Goal: Task Accomplishment & Management: Use online tool/utility

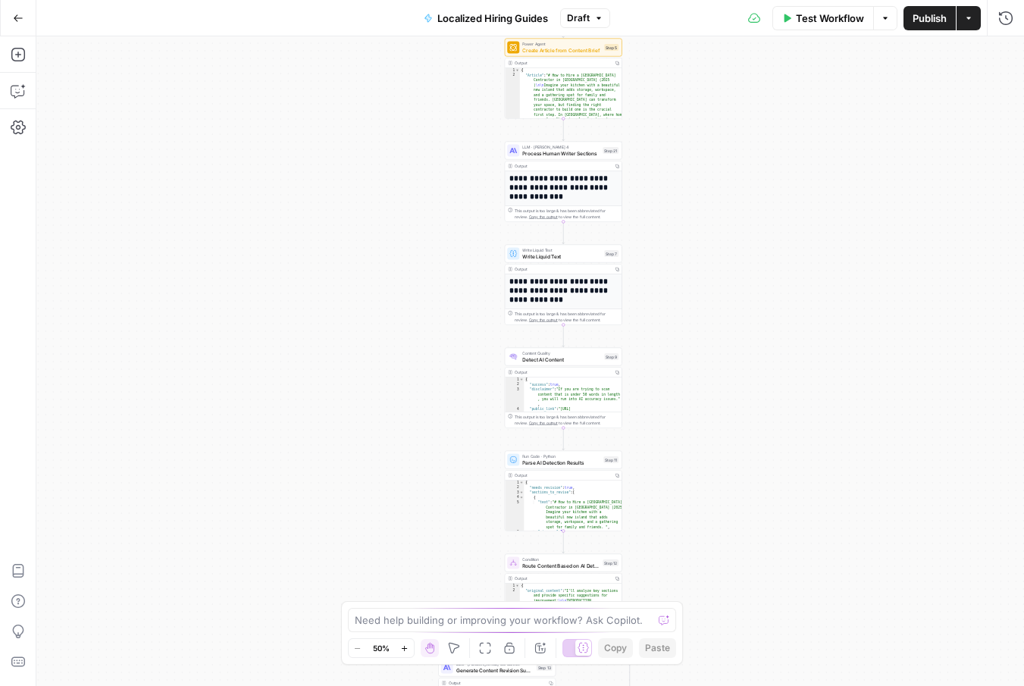
click at [973, 16] on button "Actions" at bounding box center [969, 18] width 24 height 24
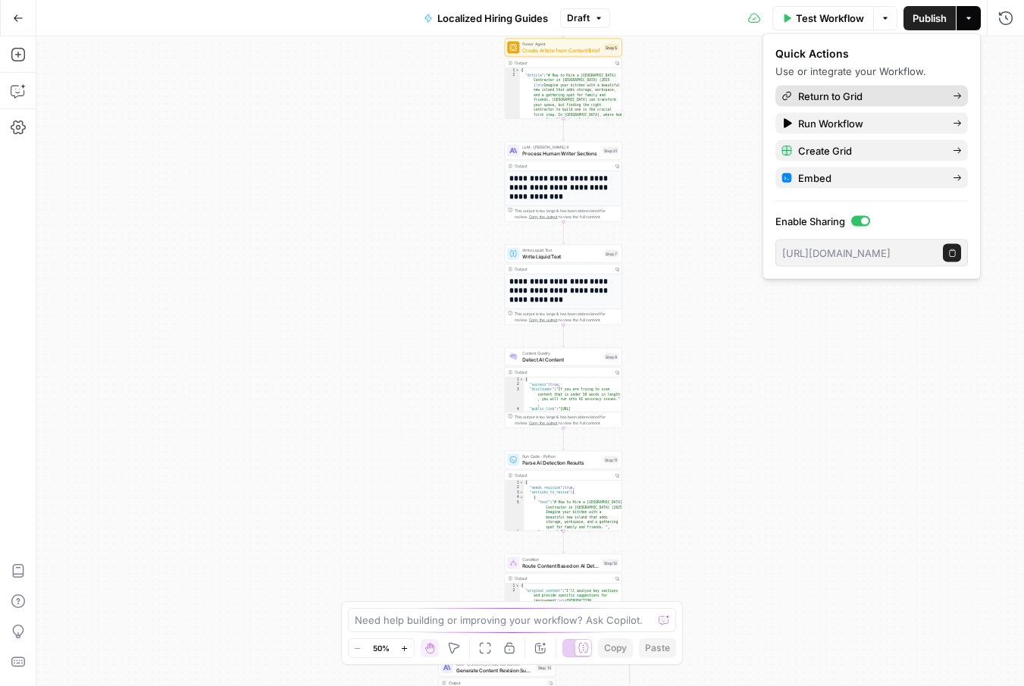
click at [926, 91] on span "Return to Grid" at bounding box center [869, 96] width 143 height 15
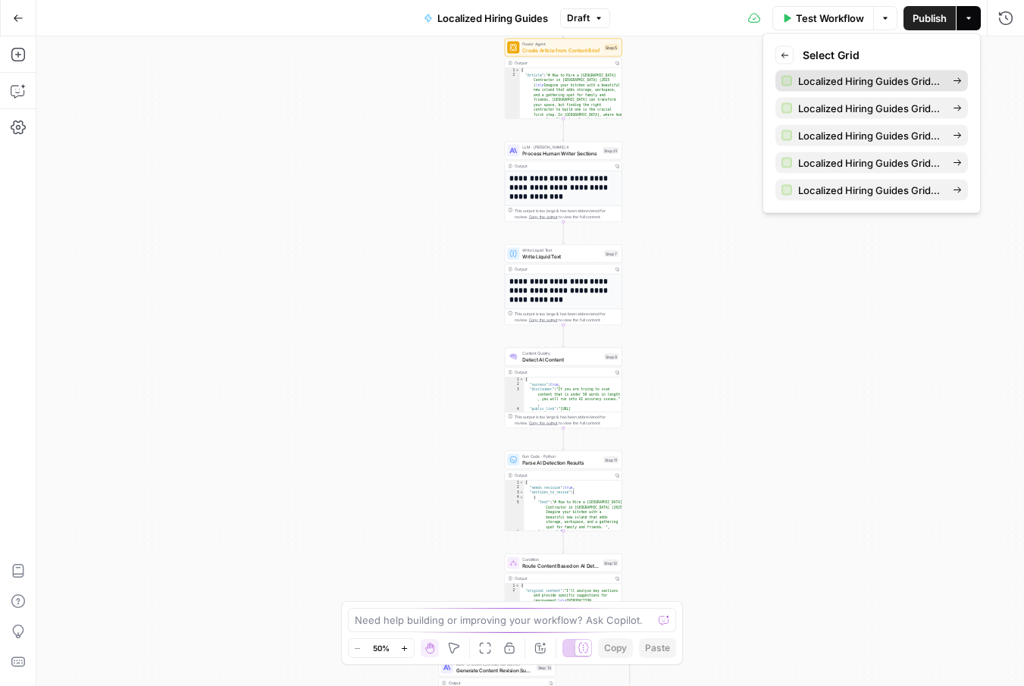
click at [804, 82] on span "Localized Hiring Guides Grid–V1" at bounding box center [869, 81] width 143 height 15
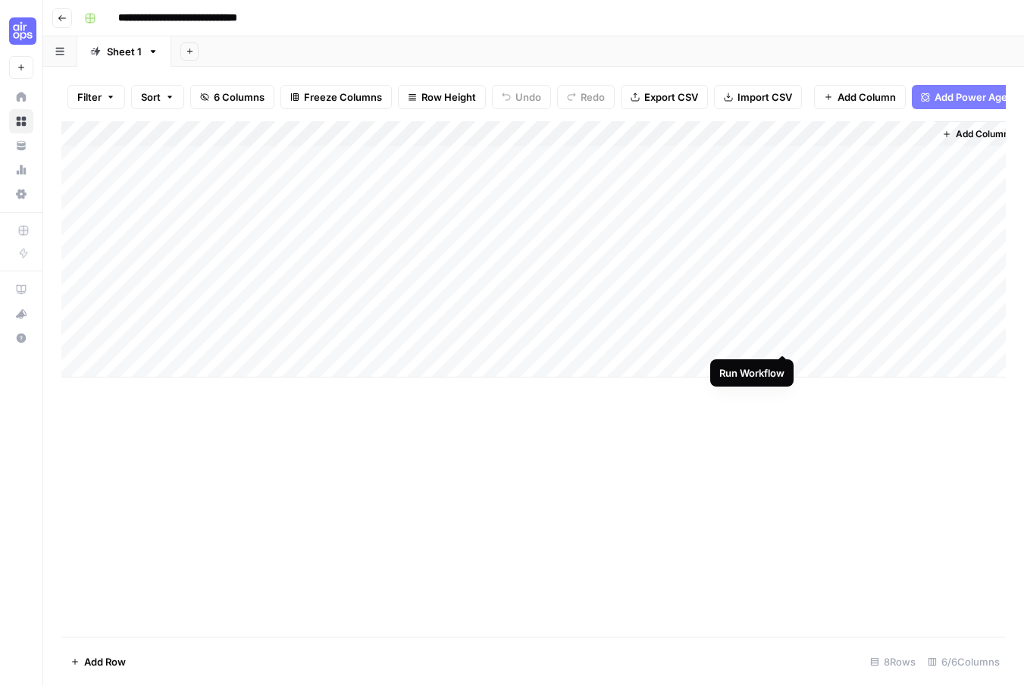
click at [785, 337] on div "Add Column" at bounding box center [533, 249] width 945 height 256
click at [63, 17] on icon "button" at bounding box center [62, 18] width 9 height 9
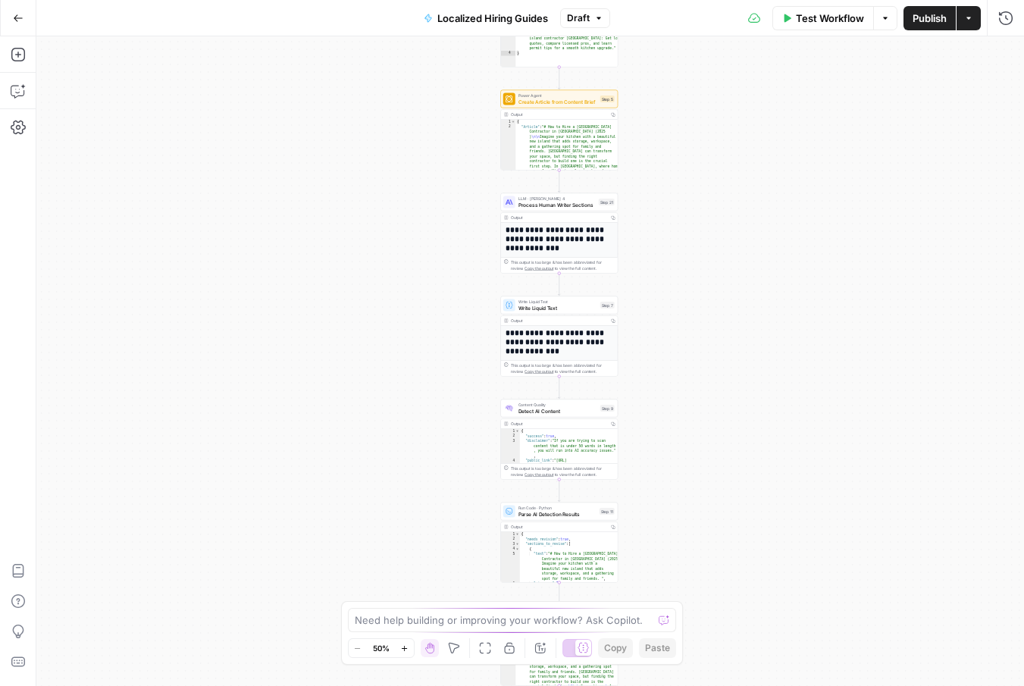
drag, startPoint x: 815, startPoint y: 386, endPoint x: 810, endPoint y: 622, distance: 236.6
click at [810, 622] on div "**********" at bounding box center [530, 361] width 988 height 650
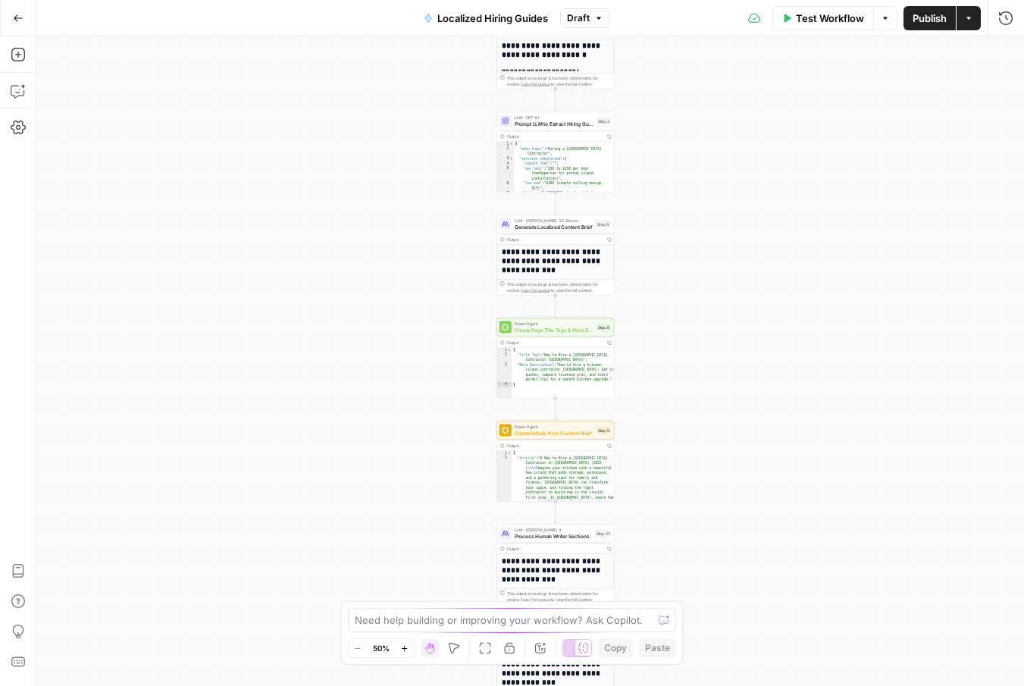
drag, startPoint x: 688, startPoint y: 306, endPoint x: 688, endPoint y: 466, distance: 160.0
click at [688, 466] on div "**********" at bounding box center [530, 361] width 988 height 650
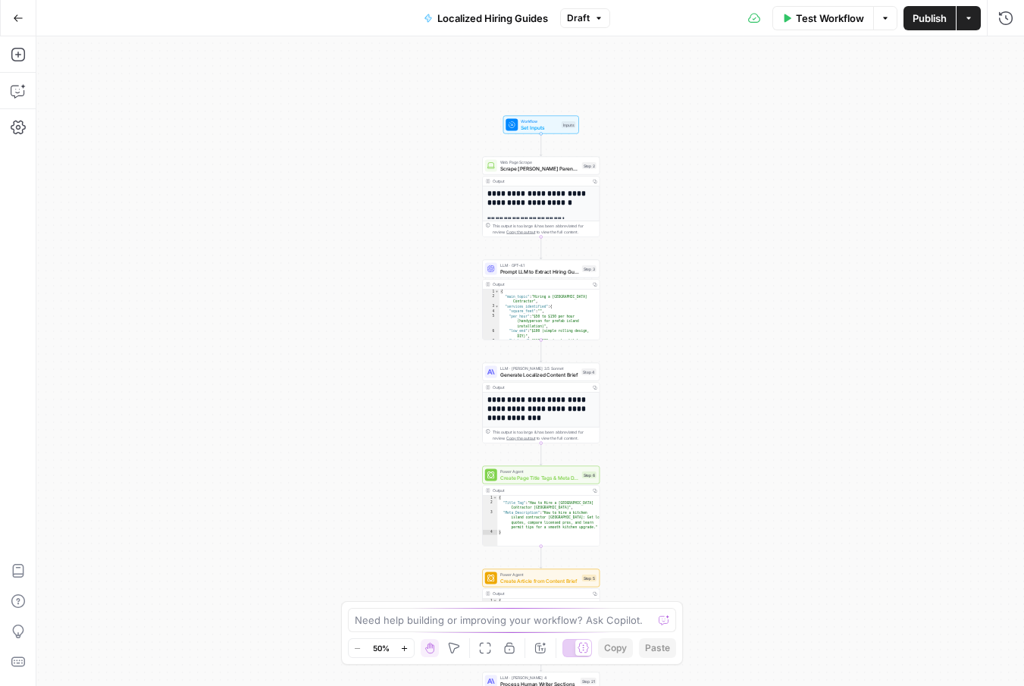
drag, startPoint x: 708, startPoint y: 214, endPoint x: 694, endPoint y: 362, distance: 148.5
click at [694, 362] on div "**********" at bounding box center [530, 361] width 988 height 650
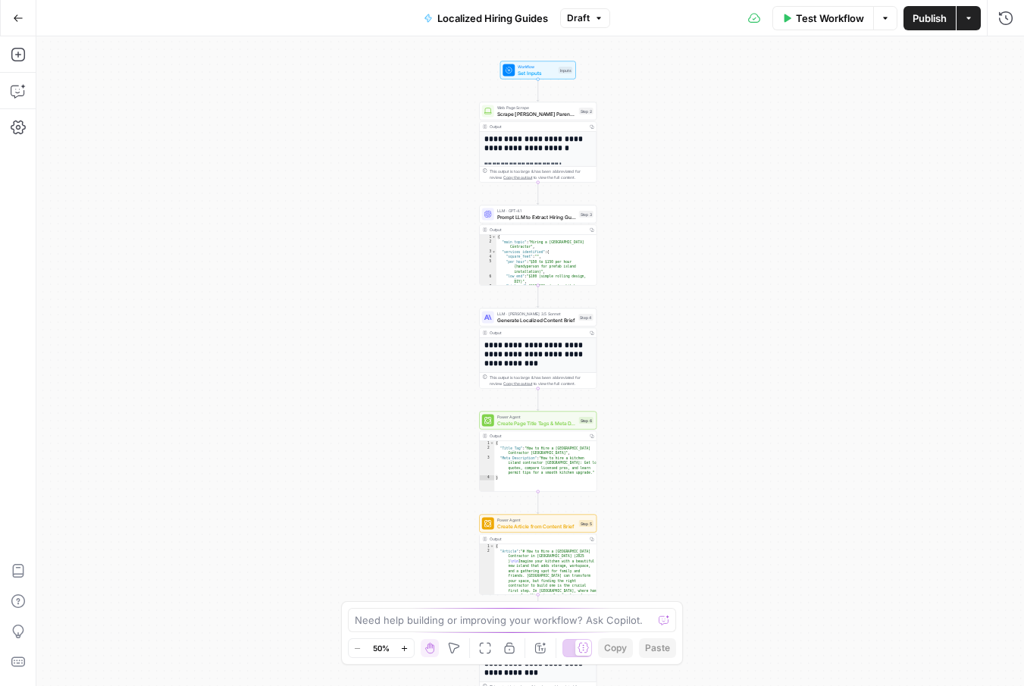
drag, startPoint x: 710, startPoint y: 382, endPoint x: 709, endPoint y: 320, distance: 62.2
click at [709, 320] on div "**********" at bounding box center [530, 361] width 988 height 650
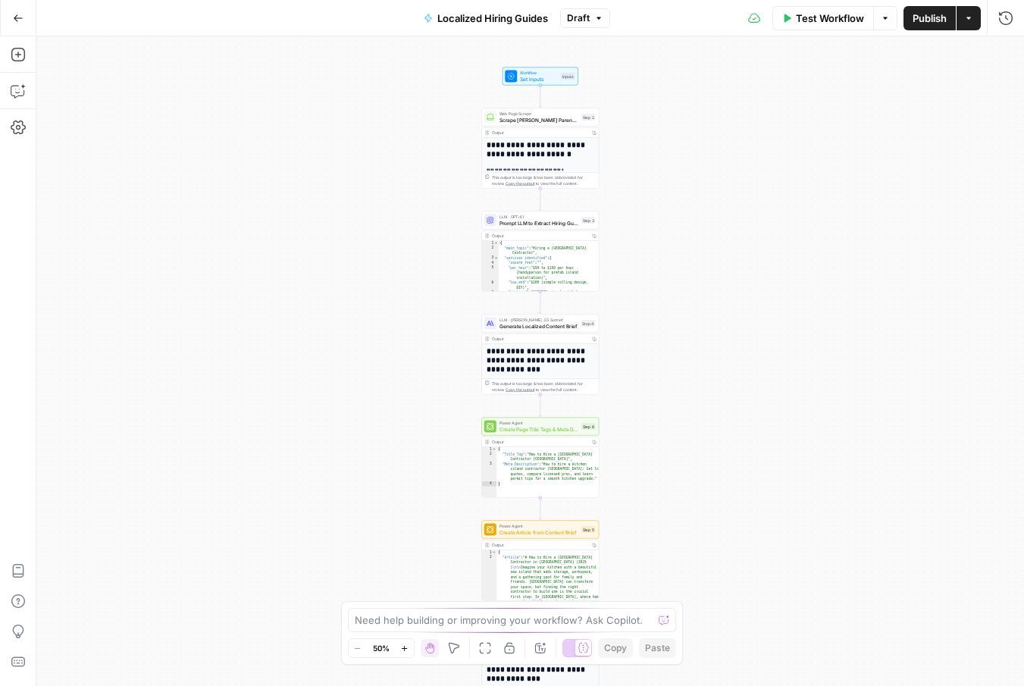
click at [965, 24] on button "Actions" at bounding box center [969, 18] width 24 height 24
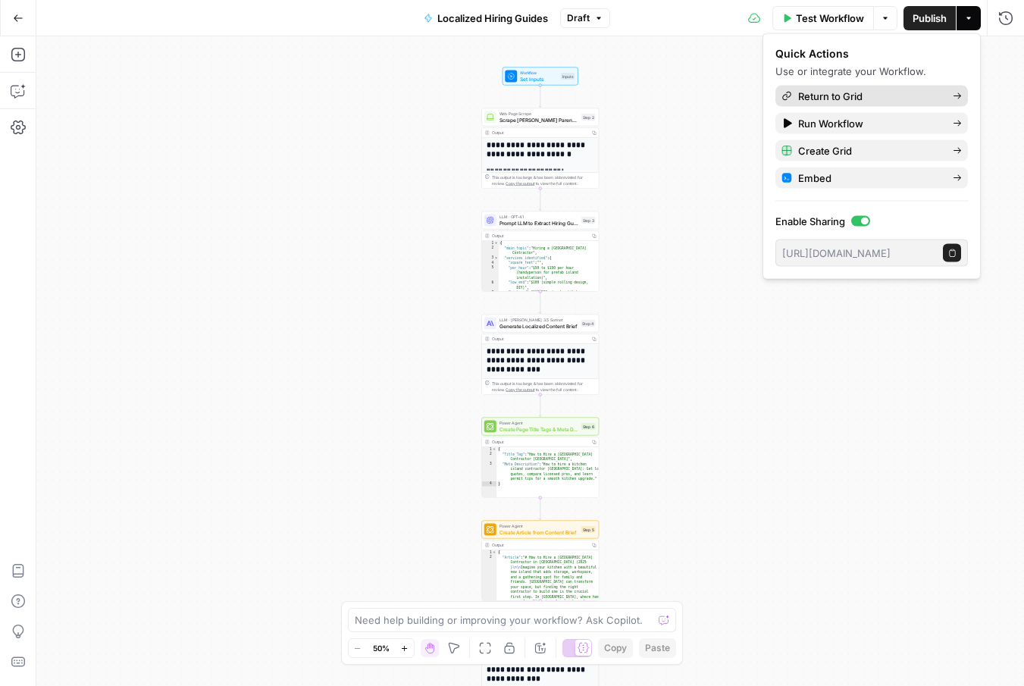
click at [953, 94] on icon "button" at bounding box center [957, 96] width 9 height 9
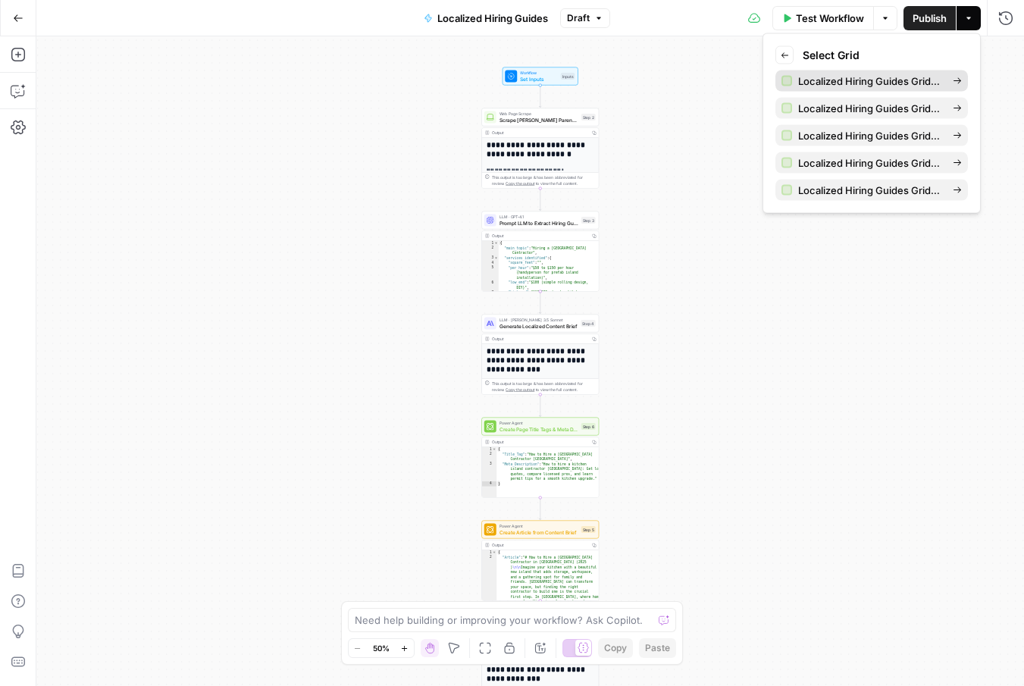
click at [908, 82] on span "Localized Hiring Guides Grid–V1" at bounding box center [869, 81] width 143 height 15
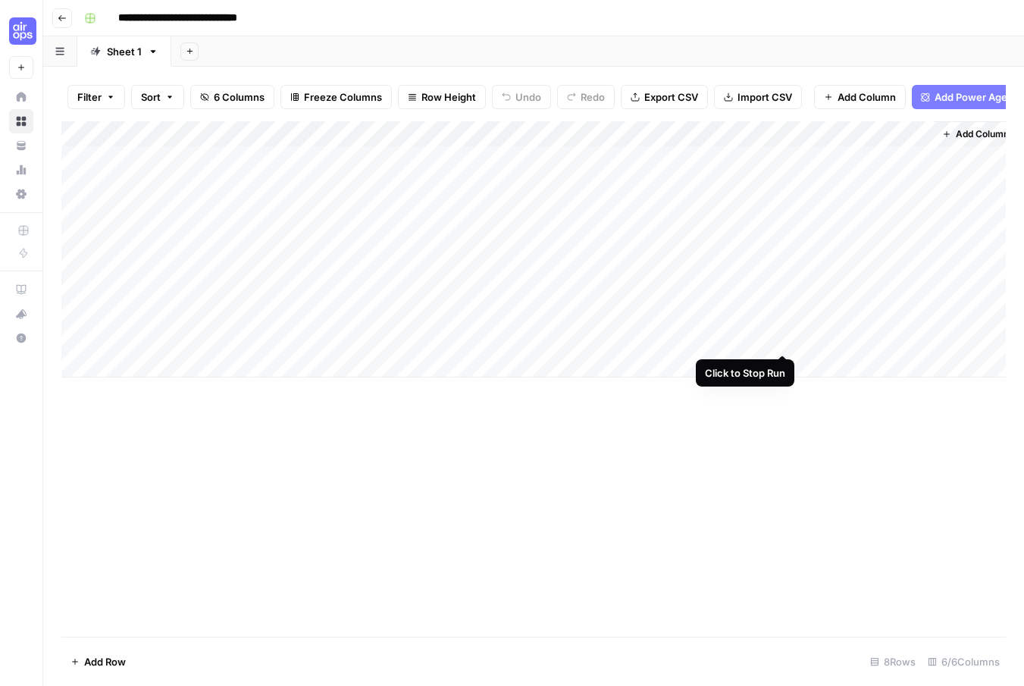
click at [782, 337] on div "Add Column" at bounding box center [533, 249] width 945 height 256
click at [155, 365] on div "Add Column" at bounding box center [533, 249] width 945 height 256
click at [283, 477] on div "Add Column" at bounding box center [533, 379] width 945 height 516
click at [237, 336] on div "Add Column" at bounding box center [533, 262] width 945 height 282
click at [247, 356] on div "Add Column" at bounding box center [533, 262] width 945 height 282
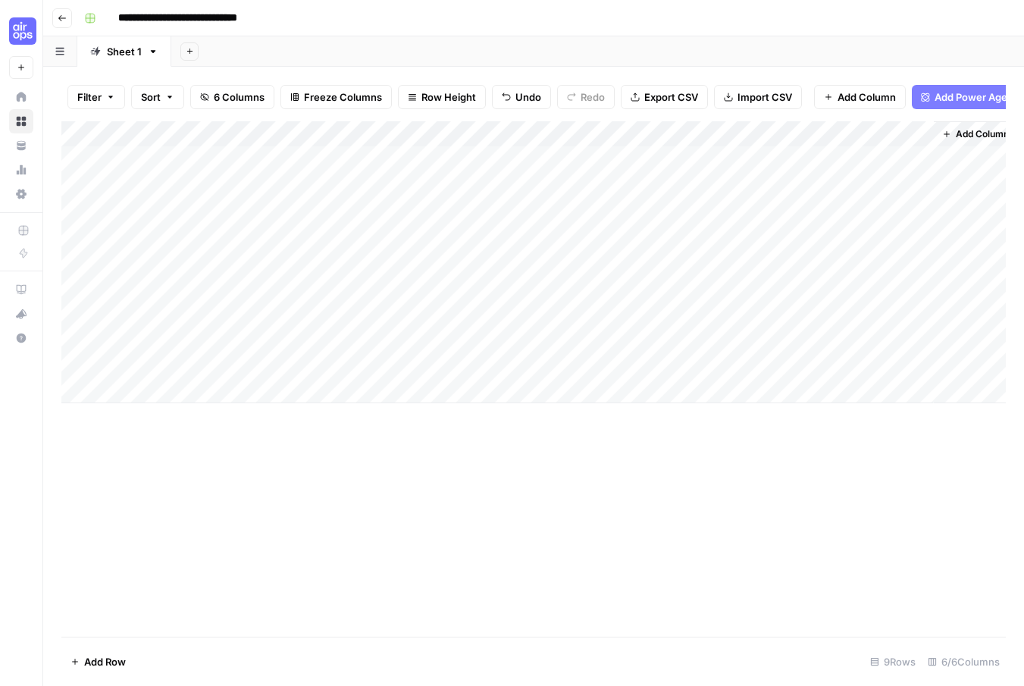
click at [334, 331] on div "Add Column" at bounding box center [533, 262] width 945 height 282
click at [385, 356] on div "Add Column" at bounding box center [533, 262] width 945 height 282
click at [599, 334] on div "Add Column" at bounding box center [533, 262] width 945 height 282
drag, startPoint x: 660, startPoint y: 348, endPoint x: 660, endPoint y: 357, distance: 9.1
click at [660, 357] on div "Add Column" at bounding box center [533, 262] width 945 height 282
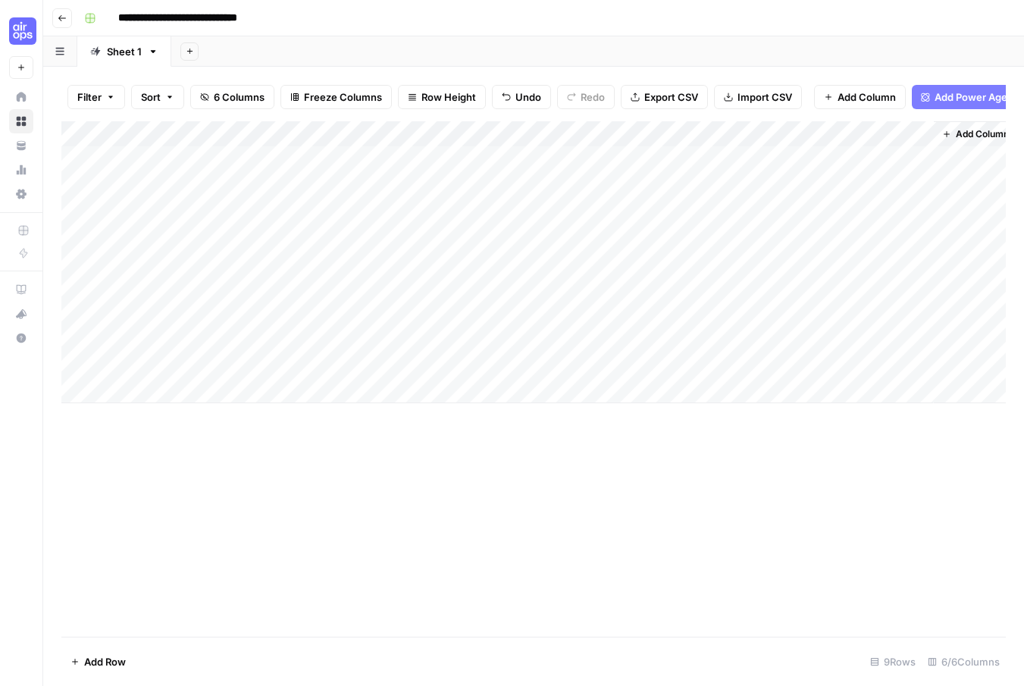
click at [431, 362] on div "Add Column" at bounding box center [533, 262] width 945 height 282
type textarea "*******"
click at [412, 468] on div "Add Column" at bounding box center [533, 379] width 945 height 516
click at [723, 361] on div "Add Column" at bounding box center [533, 262] width 945 height 282
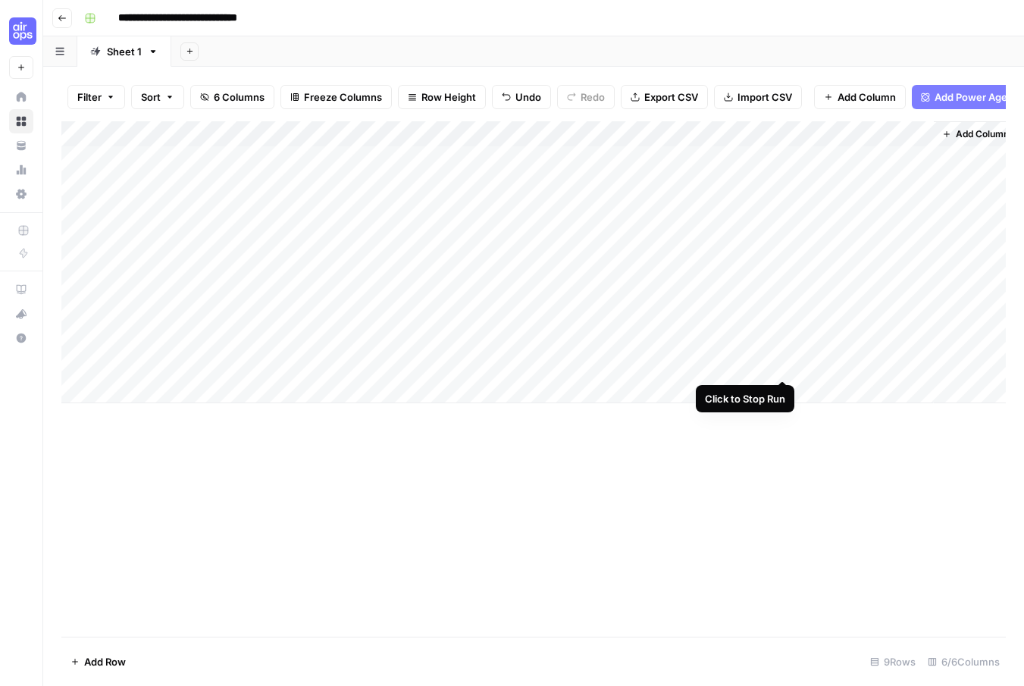
click at [778, 365] on div "Add Column" at bounding box center [533, 262] width 945 height 282
